Goal: Information Seeking & Learning: Learn about a topic

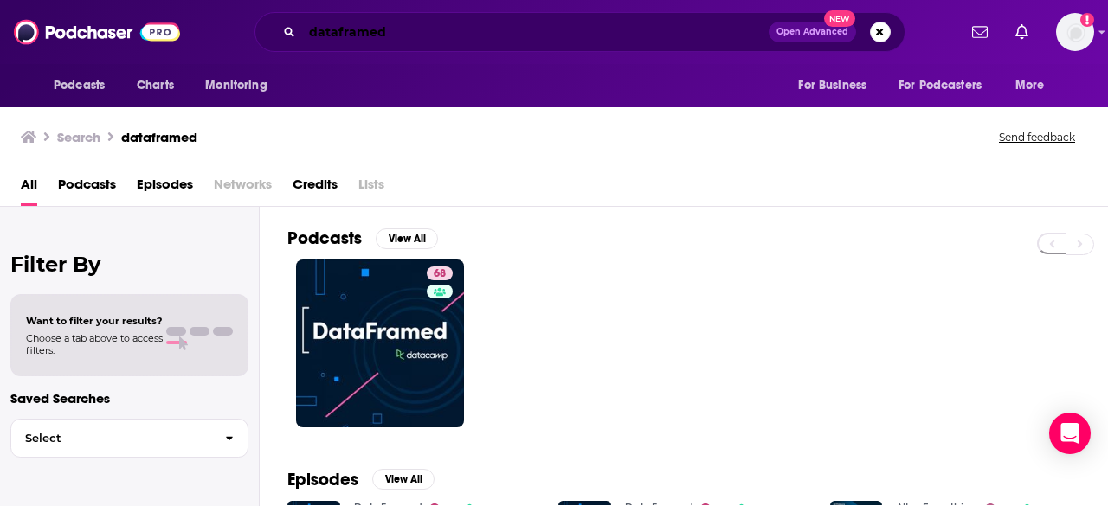
click at [359, 37] on input "dataframed" at bounding box center [535, 32] width 467 height 28
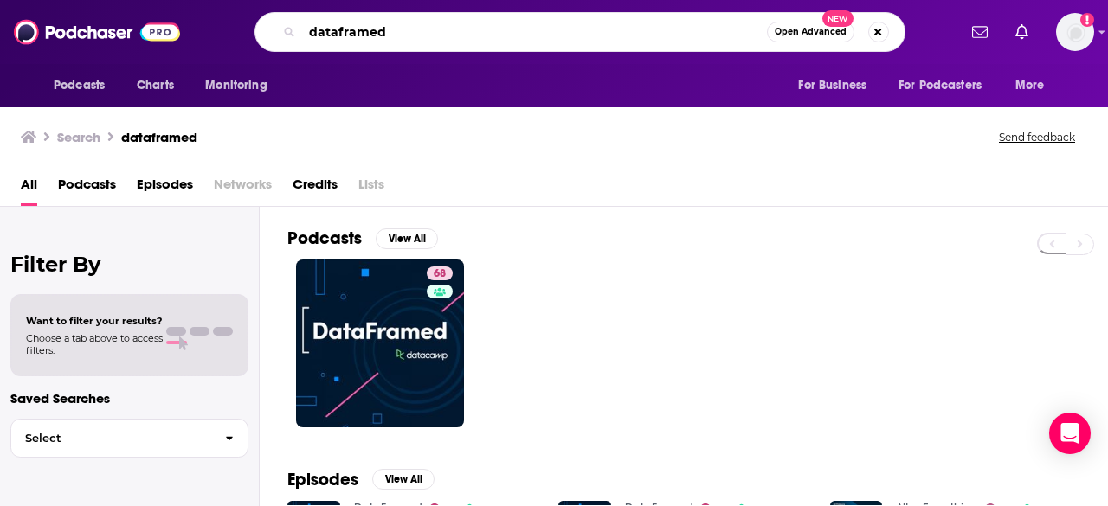
click at [359, 37] on input "dataframed" at bounding box center [534, 32] width 465 height 28
type input "mentally stronger"
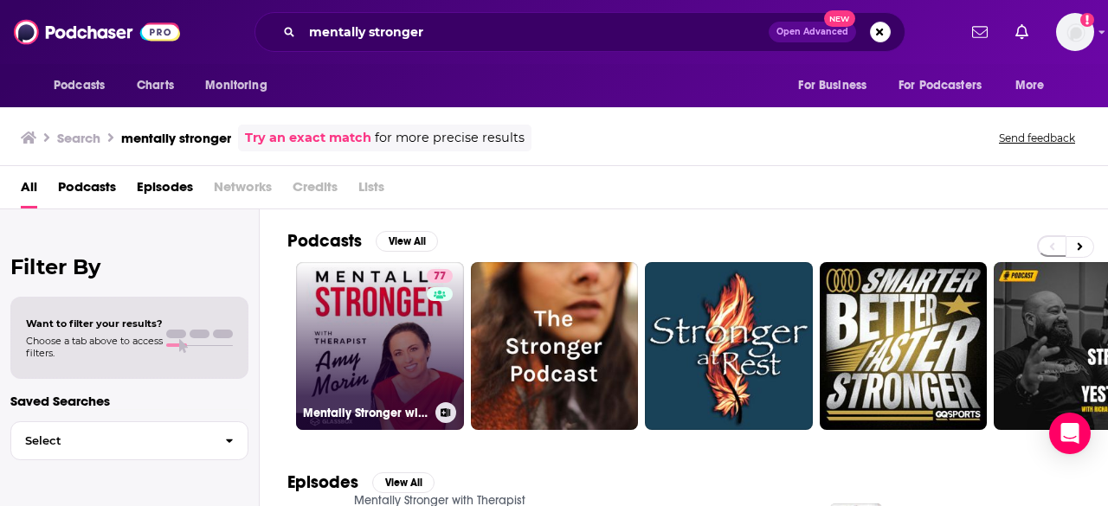
click at [352, 298] on link "77 Mentally Stronger with Therapist [PERSON_NAME]" at bounding box center [380, 346] width 168 height 168
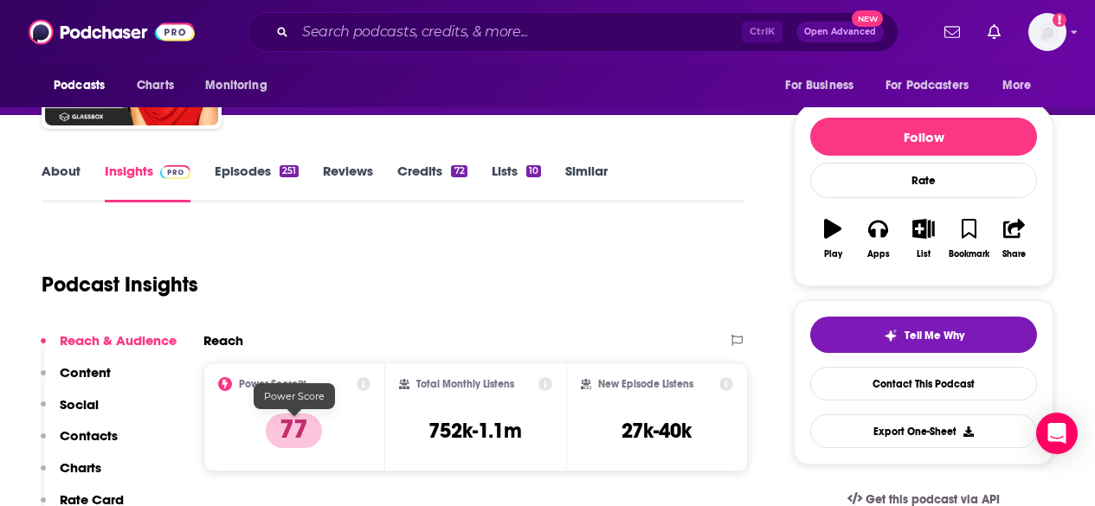
scroll to position [173, 0]
